Goal: Register for event/course

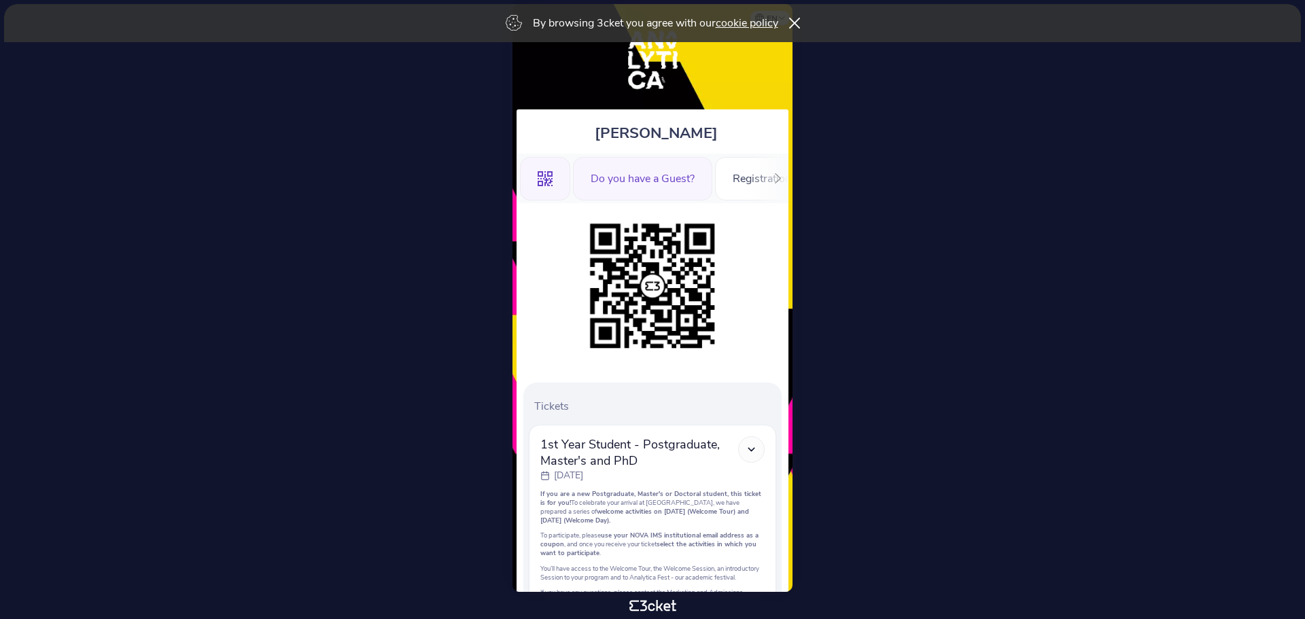
click at [629, 175] on div "Do you have a Guest?" at bounding box center [642, 179] width 139 height 44
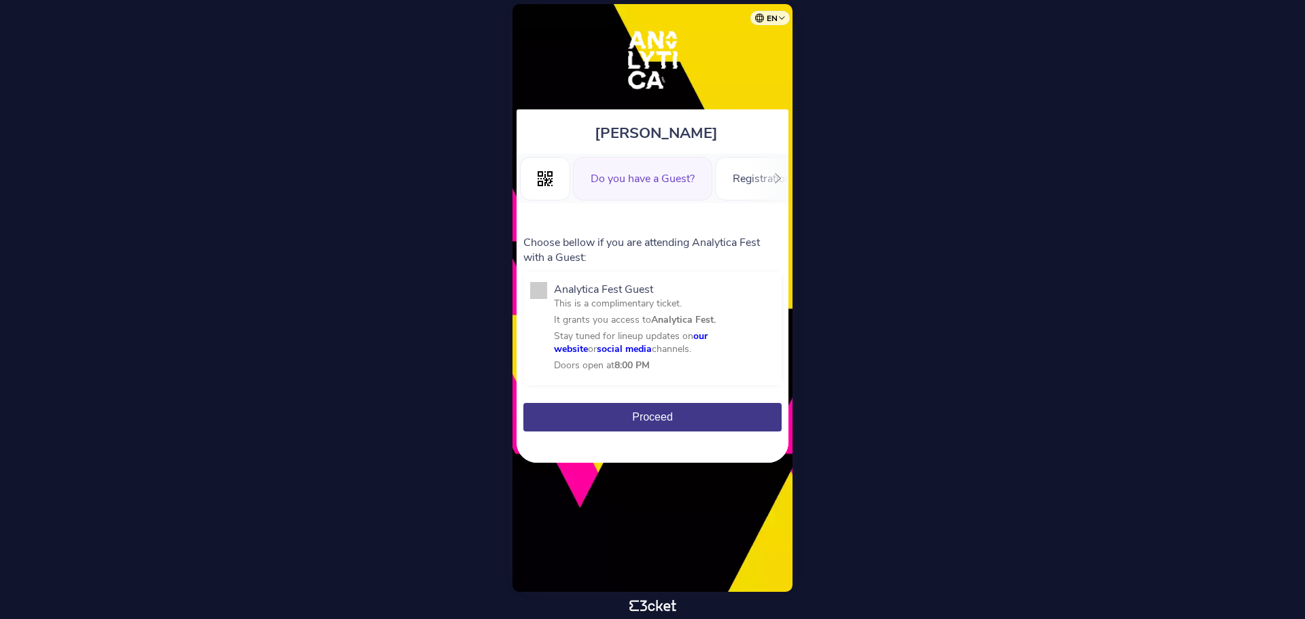
click at [537, 293] on span at bounding box center [538, 290] width 17 height 17
click at [554, 382] on input "Analytica Fest Guest This is a complimentary ticket. It grants you access to An…" at bounding box center [561, 389] width 15 height 15
checkbox input "true"
click at [638, 415] on span "Proceed" at bounding box center [652, 417] width 41 height 12
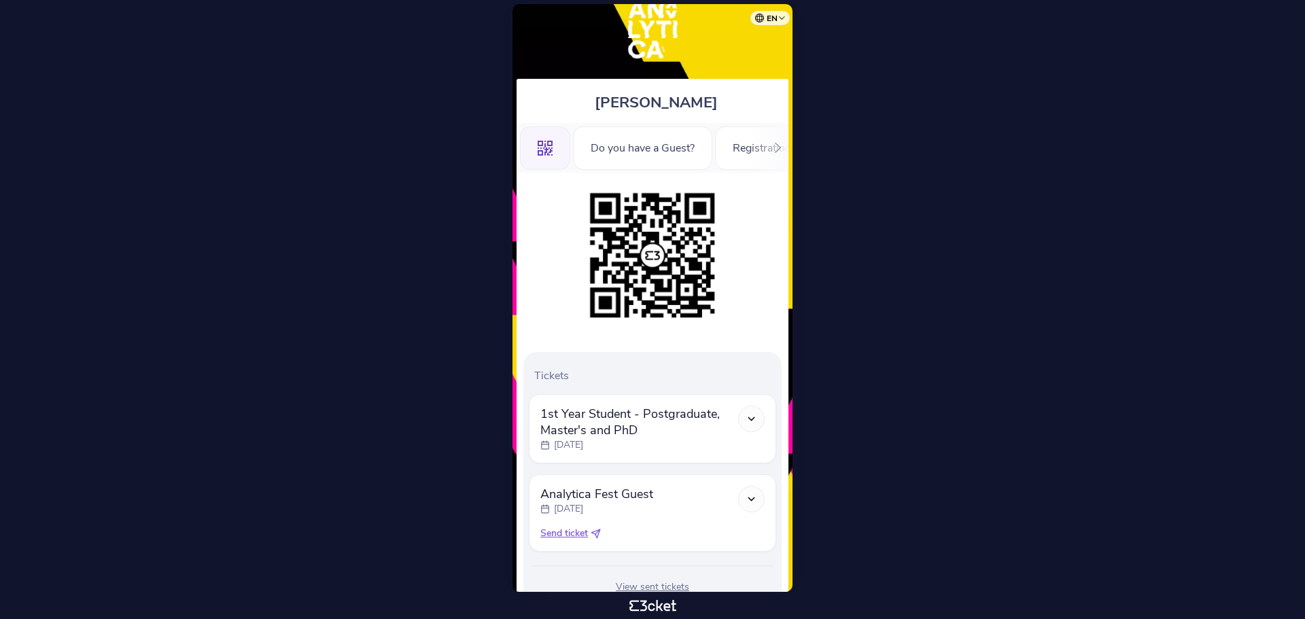
scroll to position [80, 0]
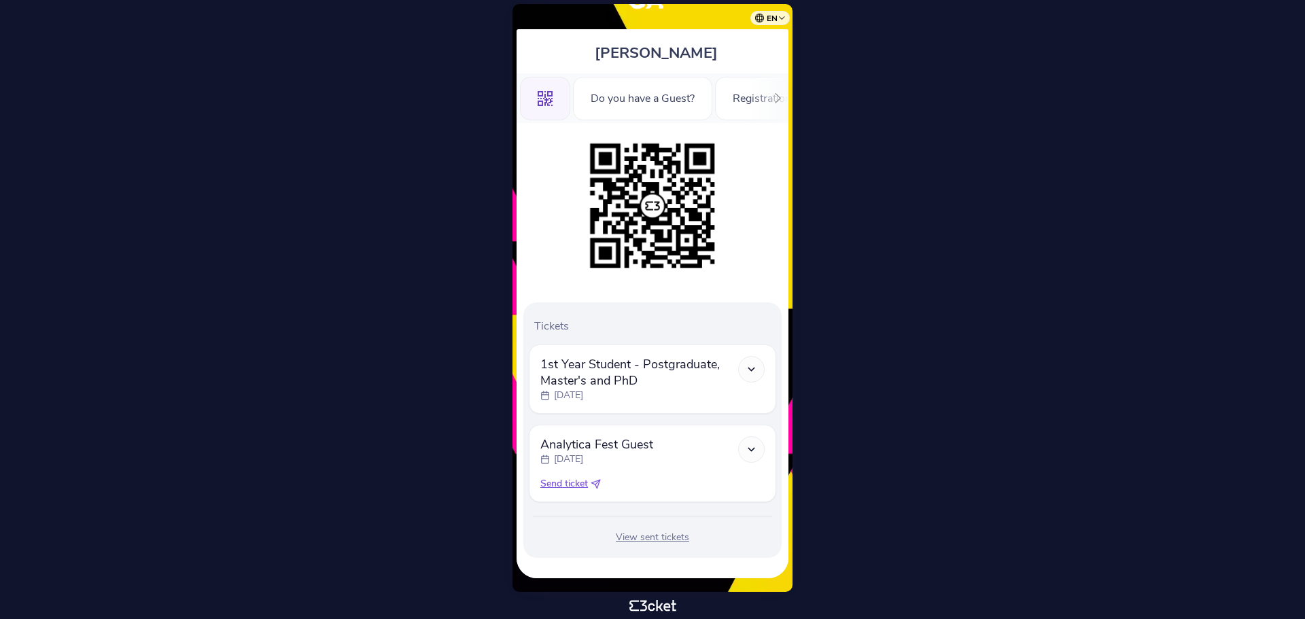
click at [574, 485] on span "Send ticket" at bounding box center [564, 484] width 48 height 14
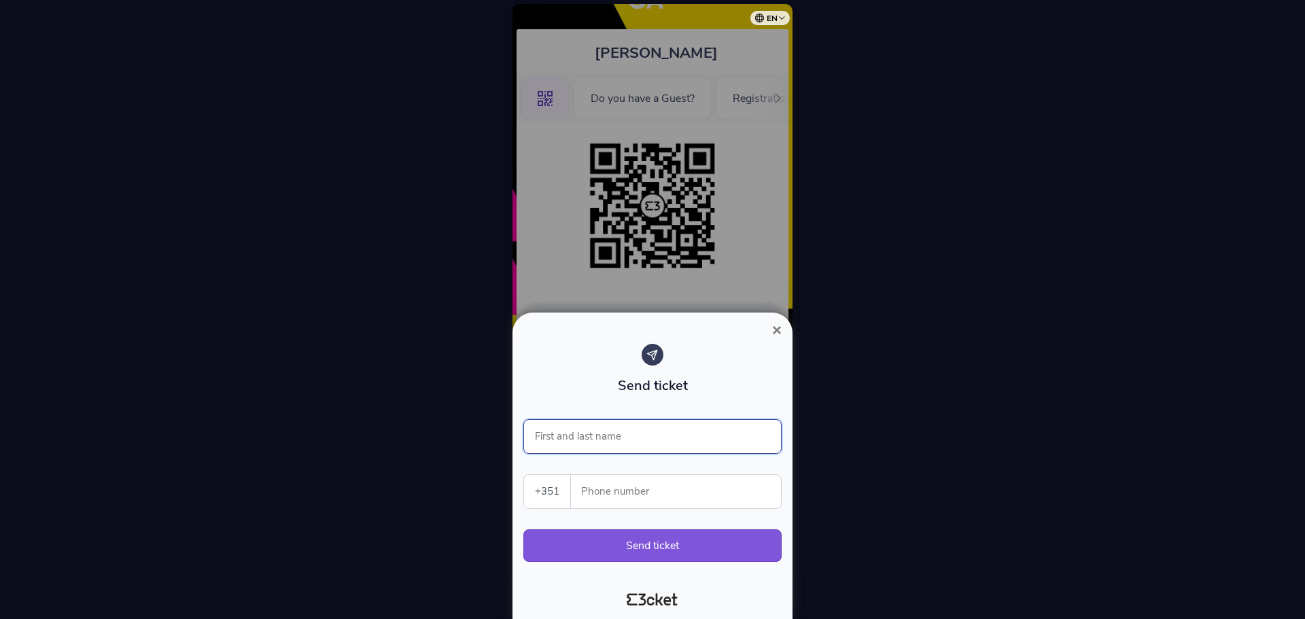
click at [622, 437] on input "First and last name" at bounding box center [652, 436] width 258 height 35
type input "Pedro Pardal"
click at [598, 492] on input "Phone number" at bounding box center [681, 491] width 199 height 33
type input "968917225"
click at [891, 505] on div at bounding box center [652, 309] width 1305 height 619
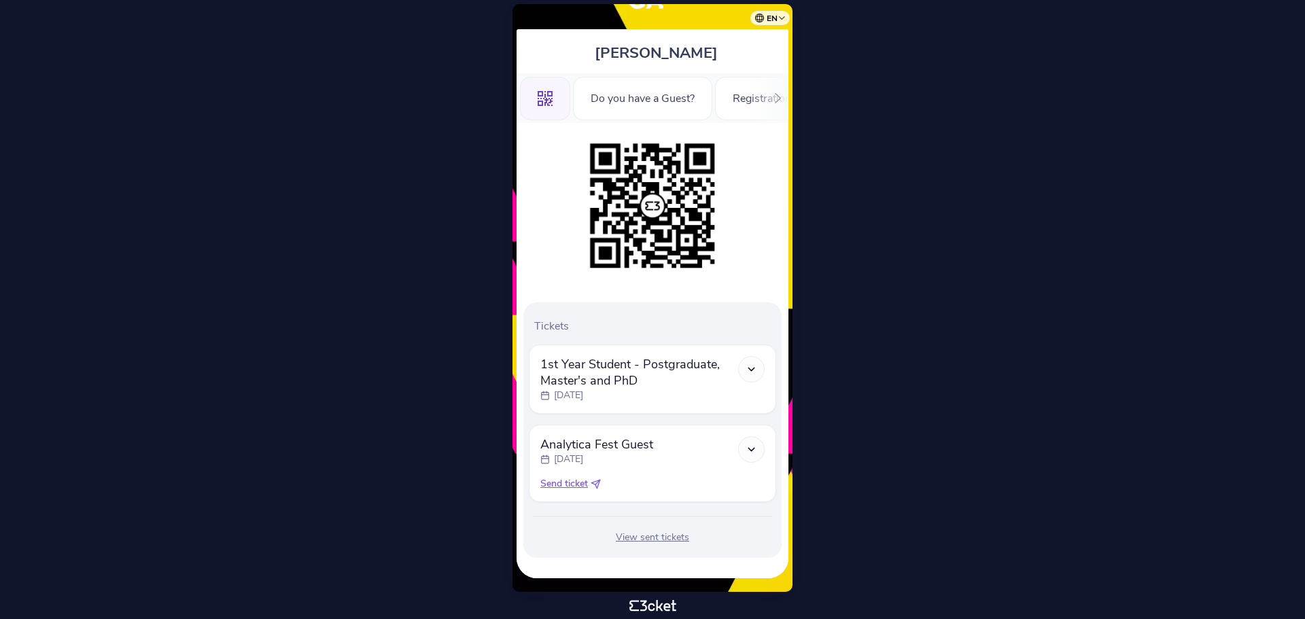
click at [568, 484] on span "Send ticket" at bounding box center [564, 484] width 48 height 14
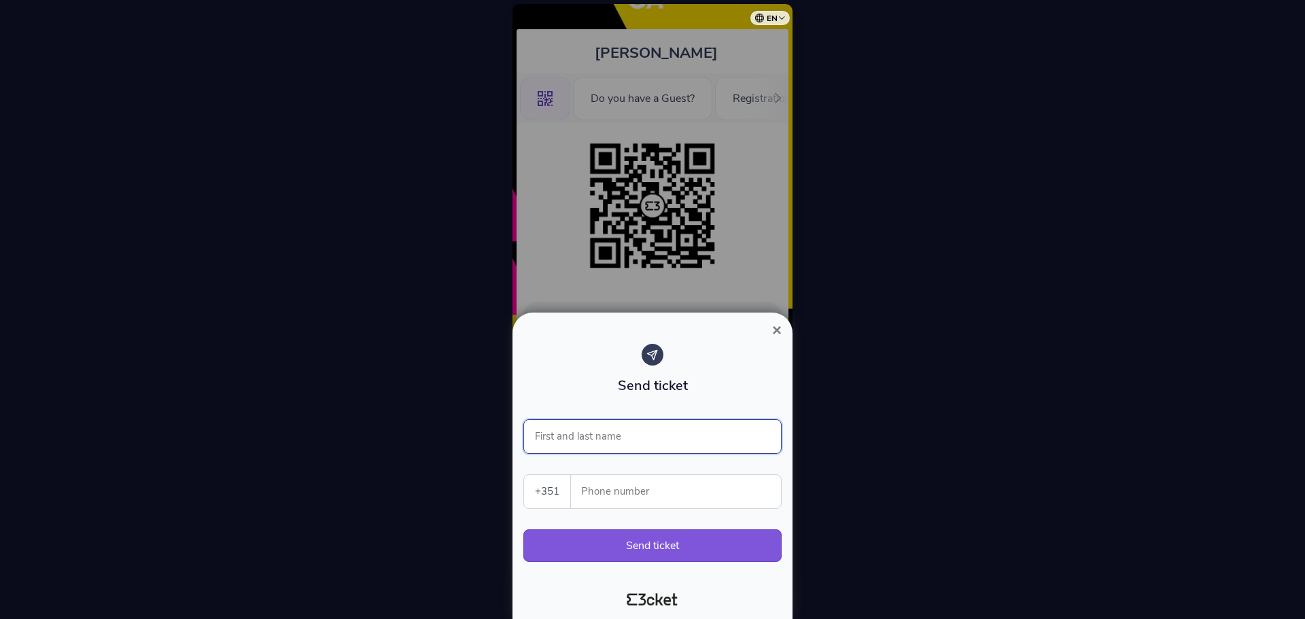
click at [607, 445] on input "First and last name" at bounding box center [652, 436] width 258 height 35
type input "Pedro Pardal"
click at [636, 490] on input "Phone number" at bounding box center [681, 491] width 199 height 33
type input "968917225"
click at [657, 536] on button "Send ticket" at bounding box center [652, 546] width 258 height 33
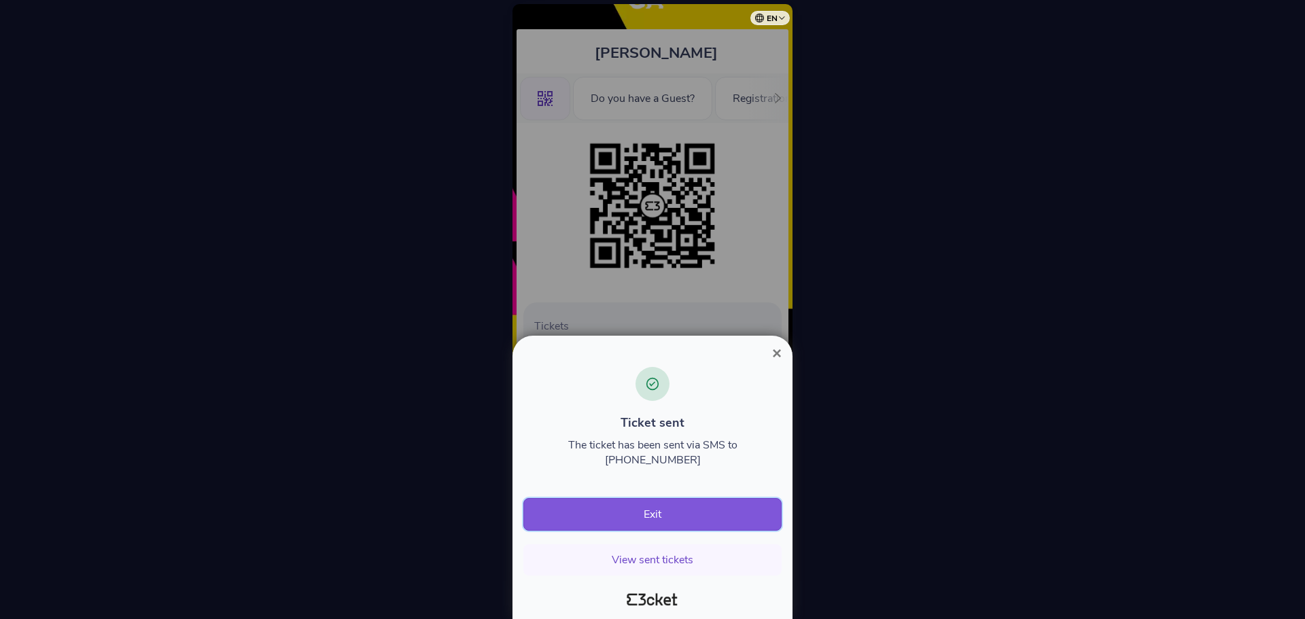
click at [666, 510] on button "Exit" at bounding box center [652, 514] width 258 height 33
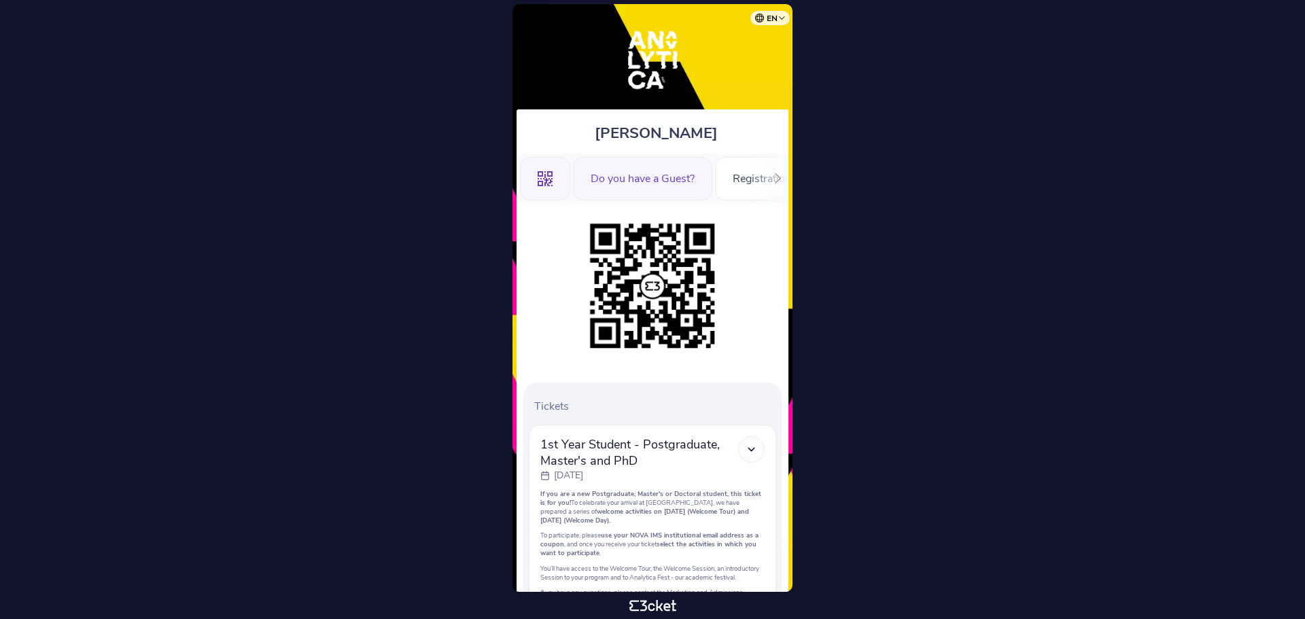
click at [639, 168] on div "Do you have a Guest?" at bounding box center [642, 179] width 139 height 44
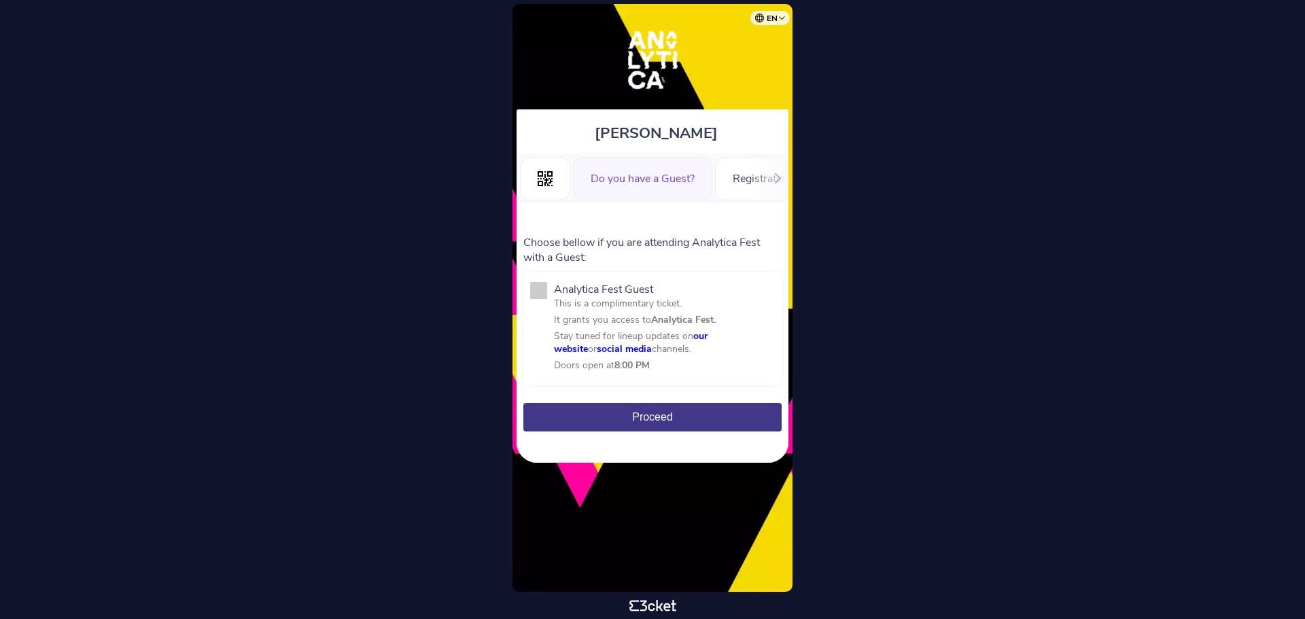
click at [540, 290] on span at bounding box center [538, 290] width 17 height 17
click at [554, 382] on input "Analytica Fest Guest This is a complimentary ticket. It grants you access to An…" at bounding box center [561, 389] width 15 height 15
checkbox input "true"
click at [653, 417] on span "Proceed" at bounding box center [652, 417] width 41 height 12
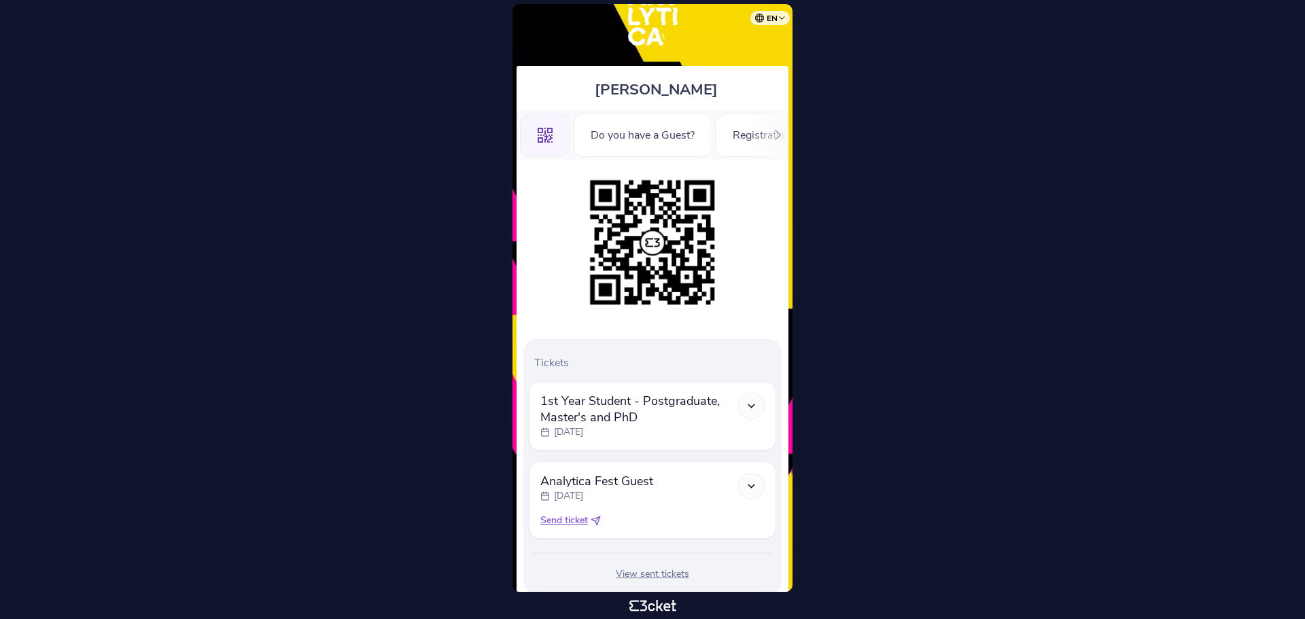
scroll to position [80, 0]
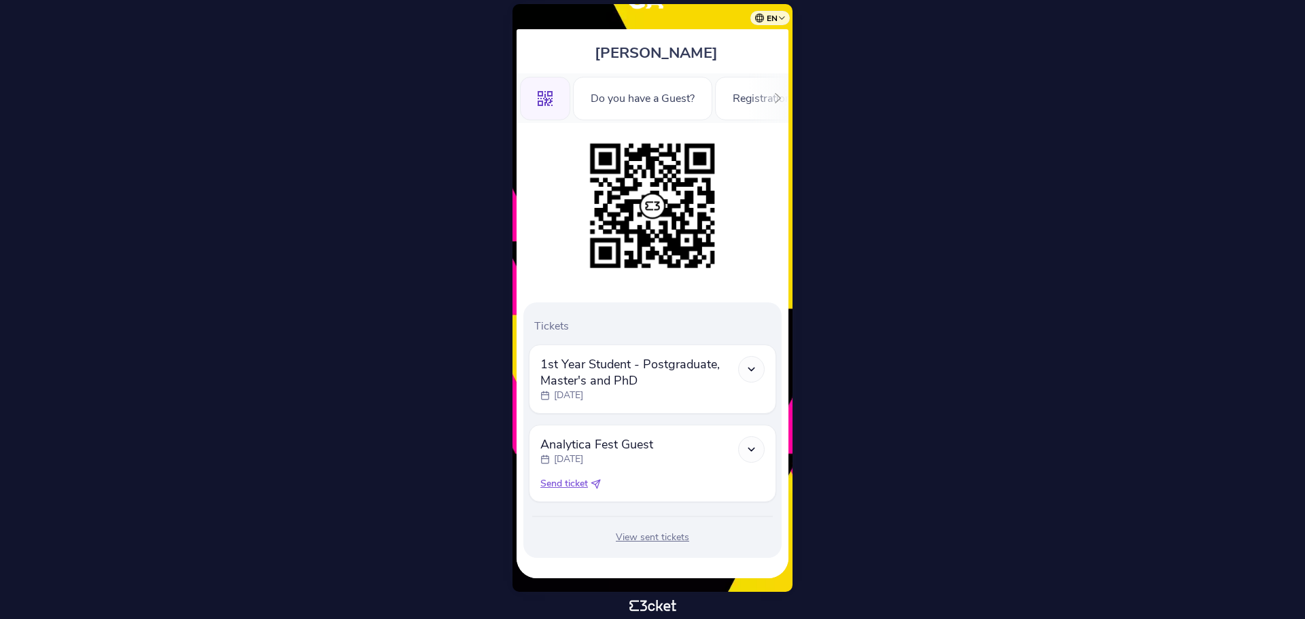
click at [565, 485] on span "Send ticket" at bounding box center [564, 484] width 48 height 14
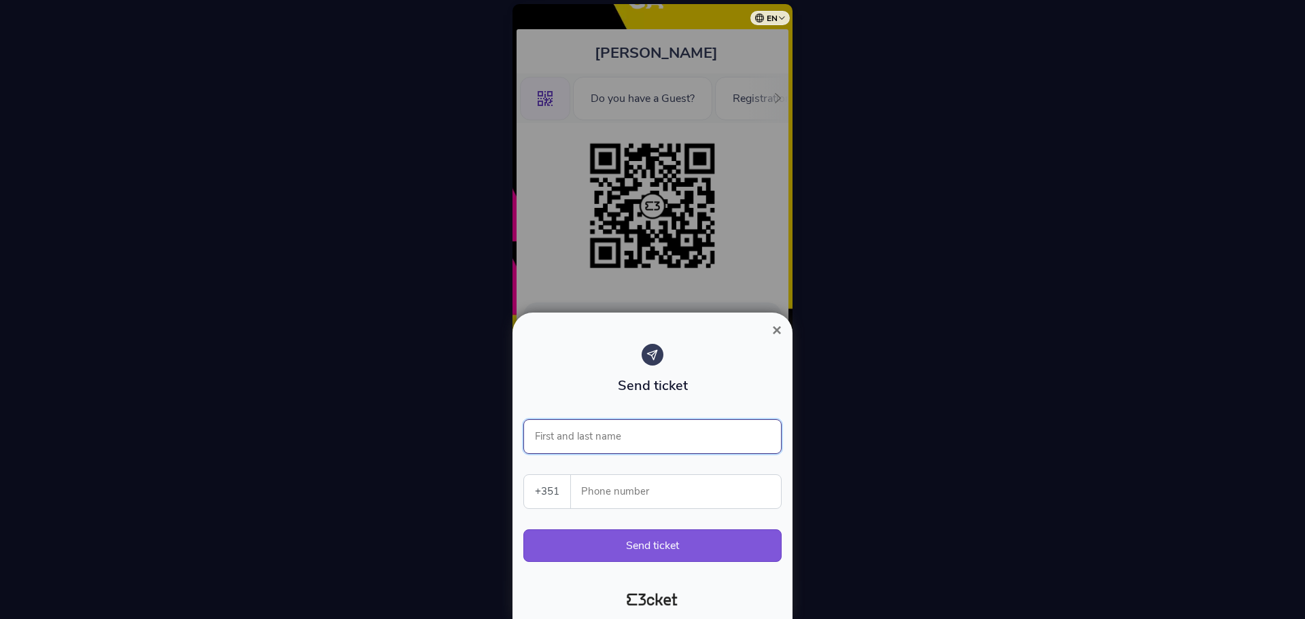
click at [600, 446] on input "First and last name" at bounding box center [652, 436] width 258 height 35
type input "[PERSON_NAME]"
click at [617, 487] on input "Phone number" at bounding box center [681, 491] width 199 height 33
type input "915661065"
click at [708, 580] on div at bounding box center [652, 595] width 269 height 31
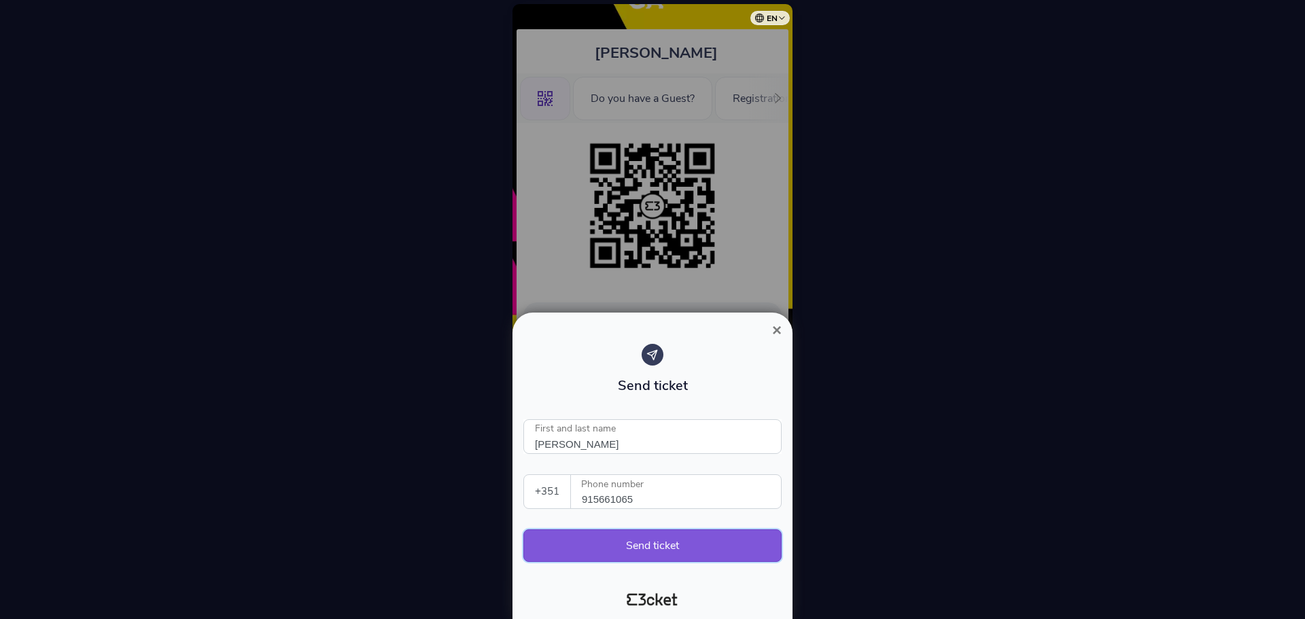
click at [695, 551] on button "Send ticket" at bounding box center [652, 546] width 258 height 33
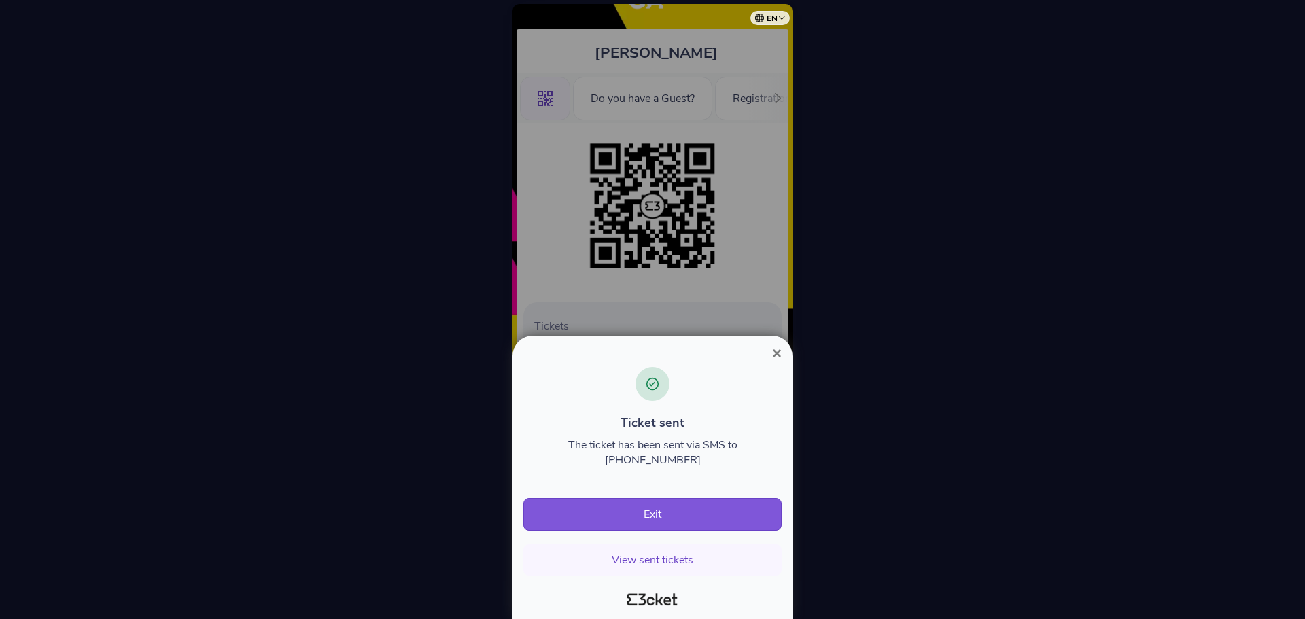
click at [783, 353] on button "×" at bounding box center [776, 353] width 31 height 16
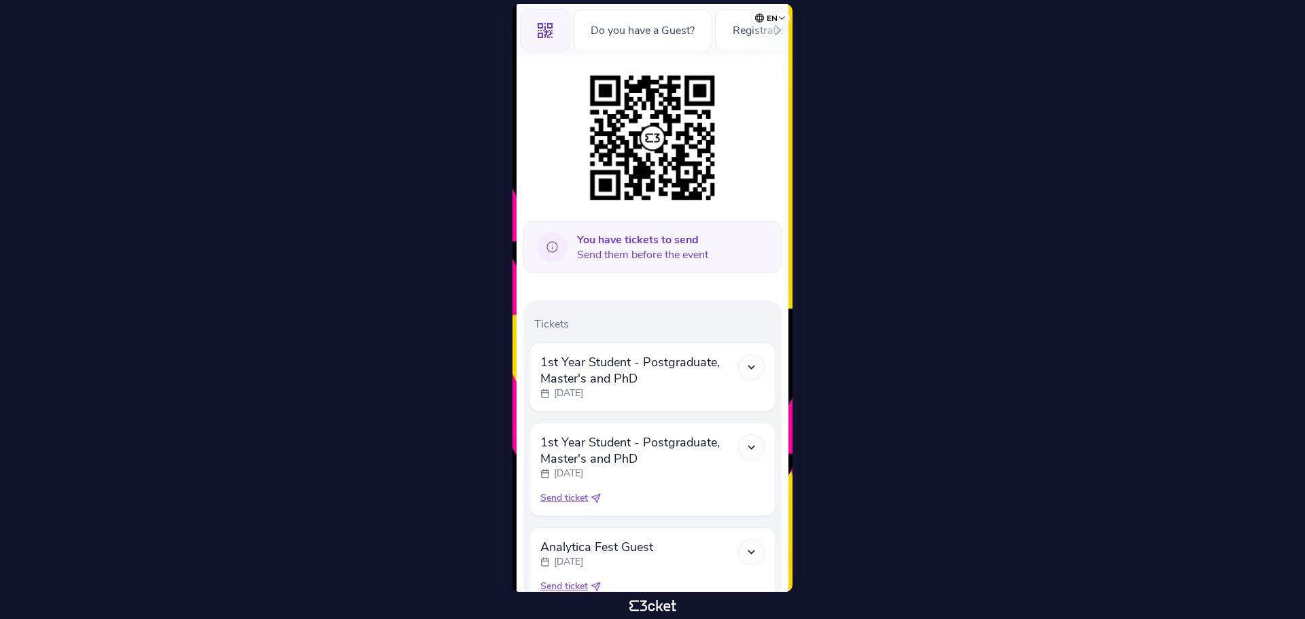
scroll to position [251, 0]
